Goal: Find specific page/section: Find specific page/section

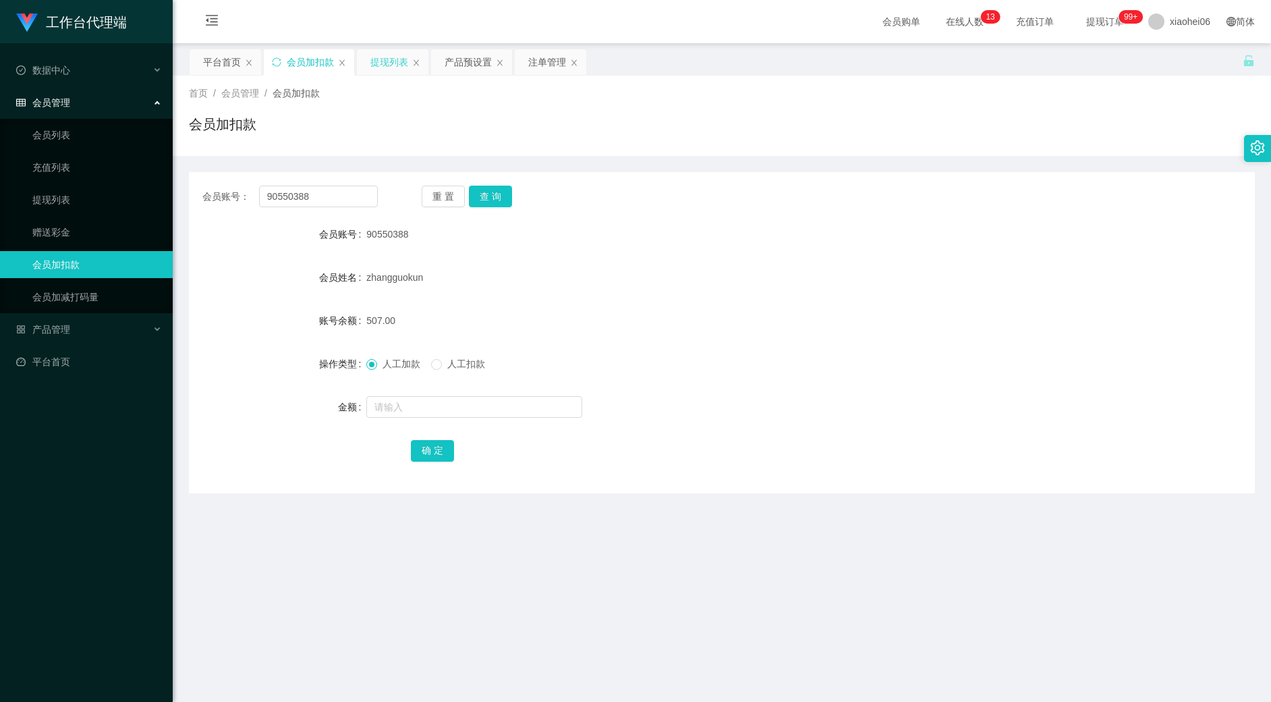
click at [397, 59] on div "提现列表" at bounding box center [389, 62] width 38 height 26
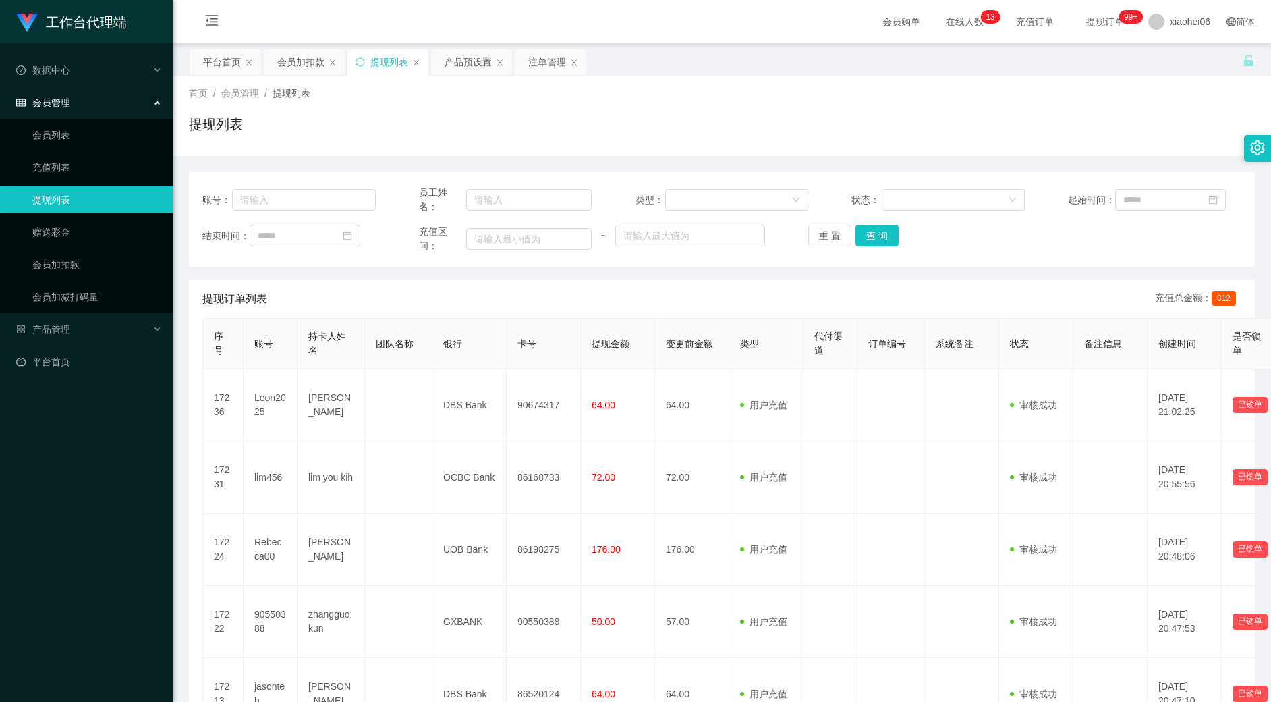
click at [521, 119] on div "提现列表" at bounding box center [722, 129] width 1066 height 31
